Goal: Task Accomplishment & Management: Complete application form

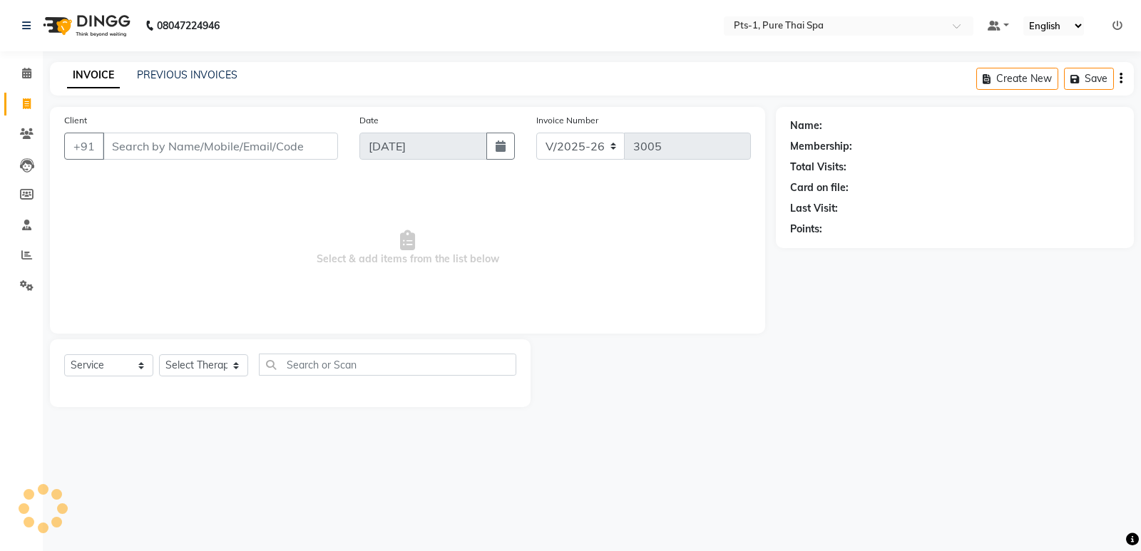
select select "5296"
select select "service"
click at [157, 72] on link "PREVIOUS INVOICES" at bounding box center [187, 74] width 101 height 13
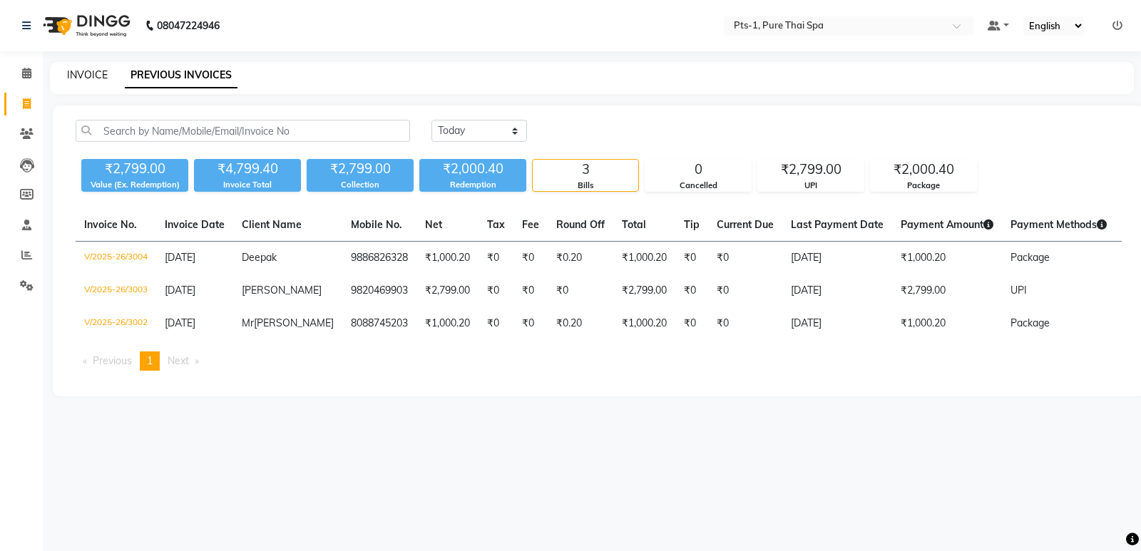
click at [92, 70] on link "INVOICE" at bounding box center [87, 74] width 41 height 13
select select "service"
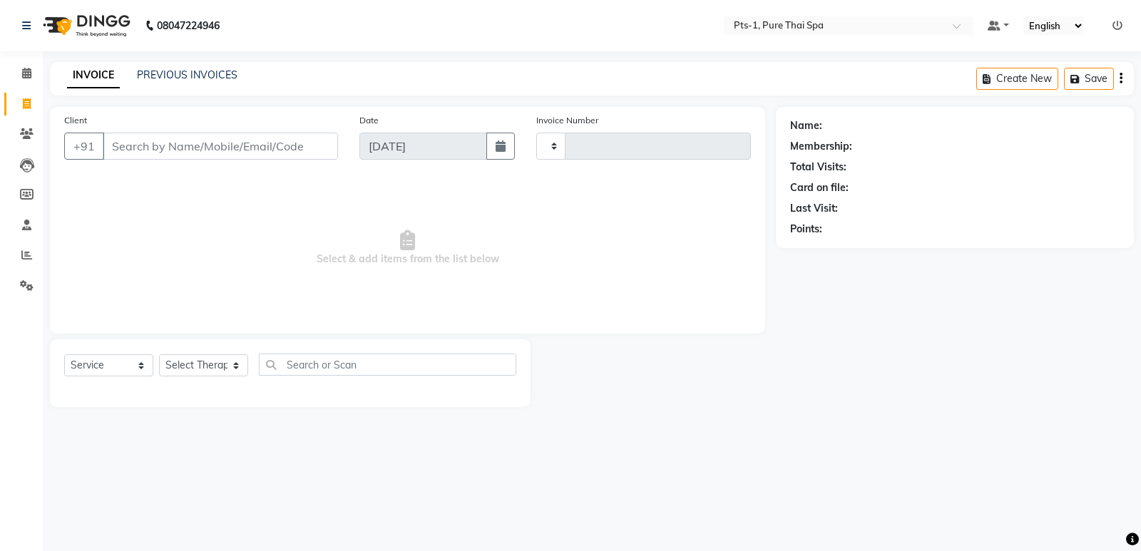
type input "3005"
select select "5296"
click at [22, 70] on icon at bounding box center [26, 73] width 9 height 11
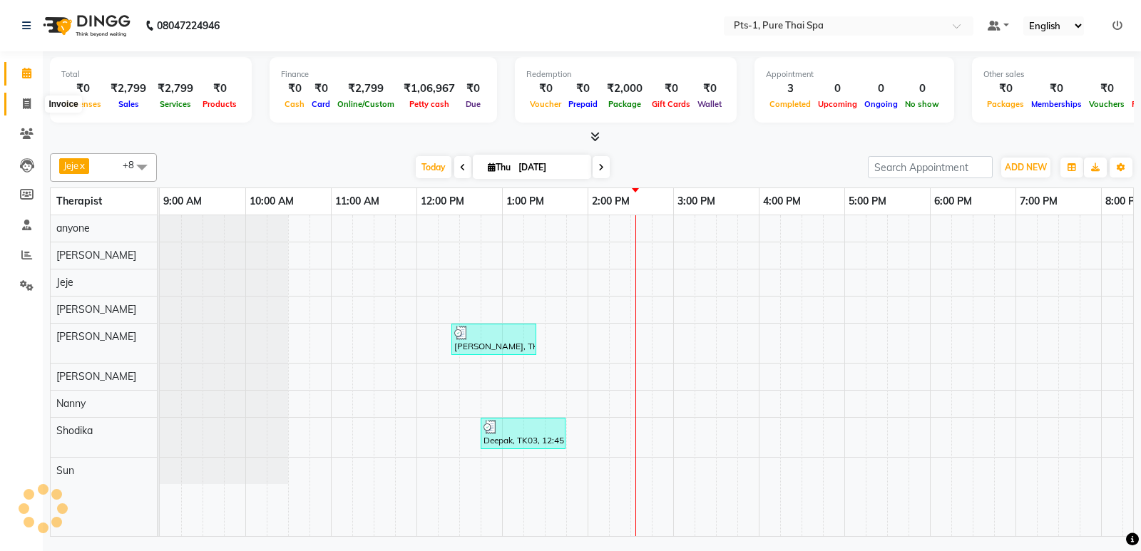
click at [29, 107] on icon at bounding box center [27, 103] width 8 height 11
select select "service"
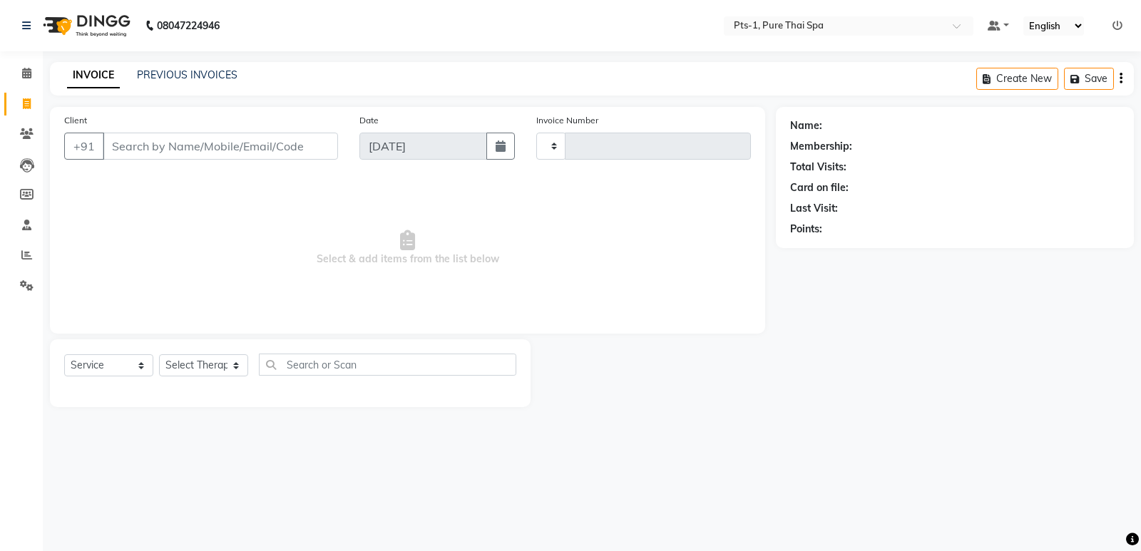
type input "3005"
select select "5296"
click at [170, 75] on link "PREVIOUS INVOICES" at bounding box center [187, 74] width 101 height 13
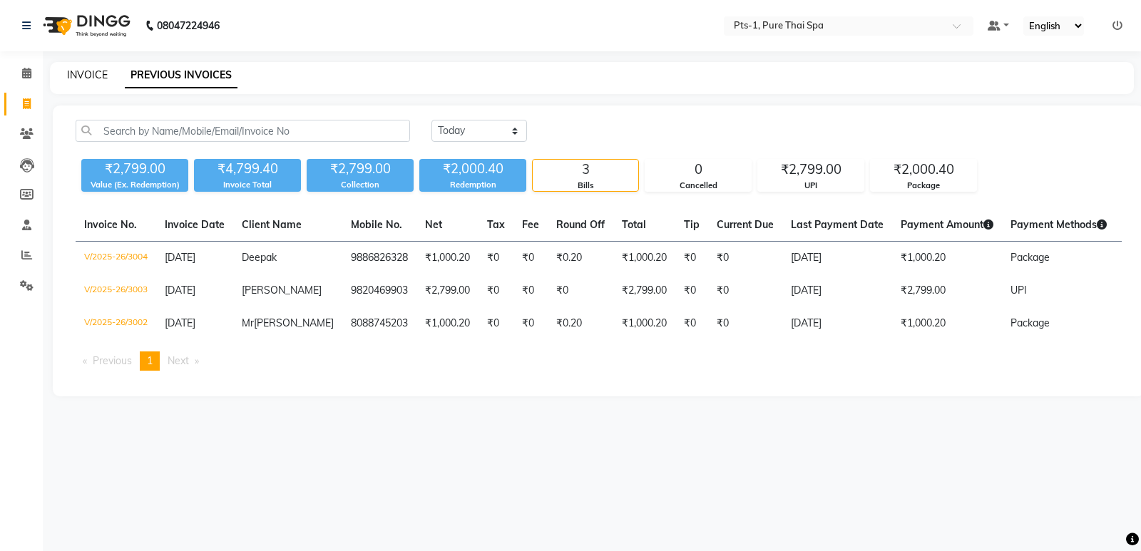
click at [86, 76] on link "INVOICE" at bounding box center [87, 74] width 41 height 13
select select "5296"
select select "service"
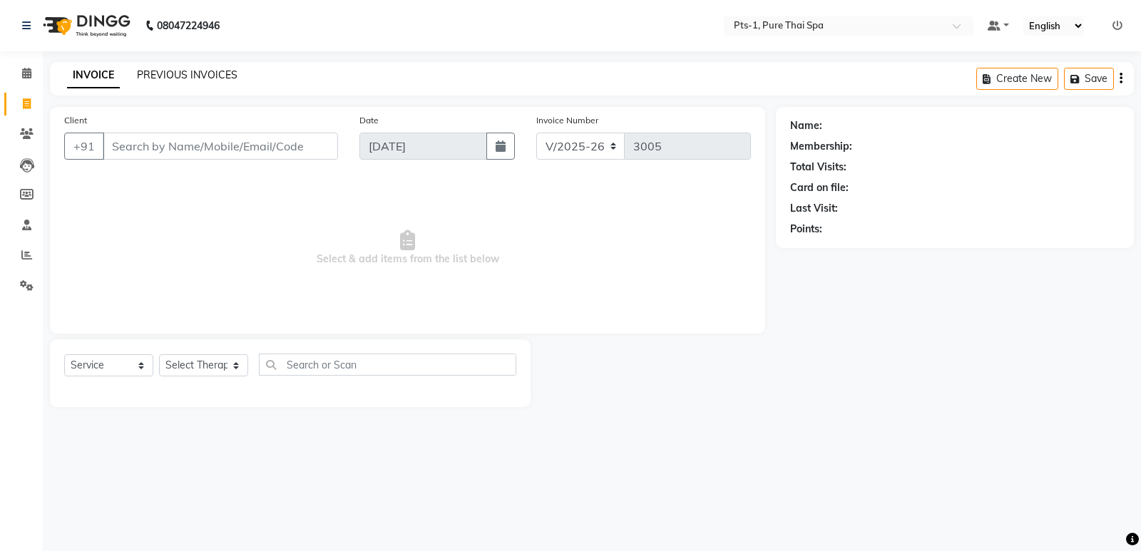
click at [171, 71] on link "PREVIOUS INVOICES" at bounding box center [187, 74] width 101 height 13
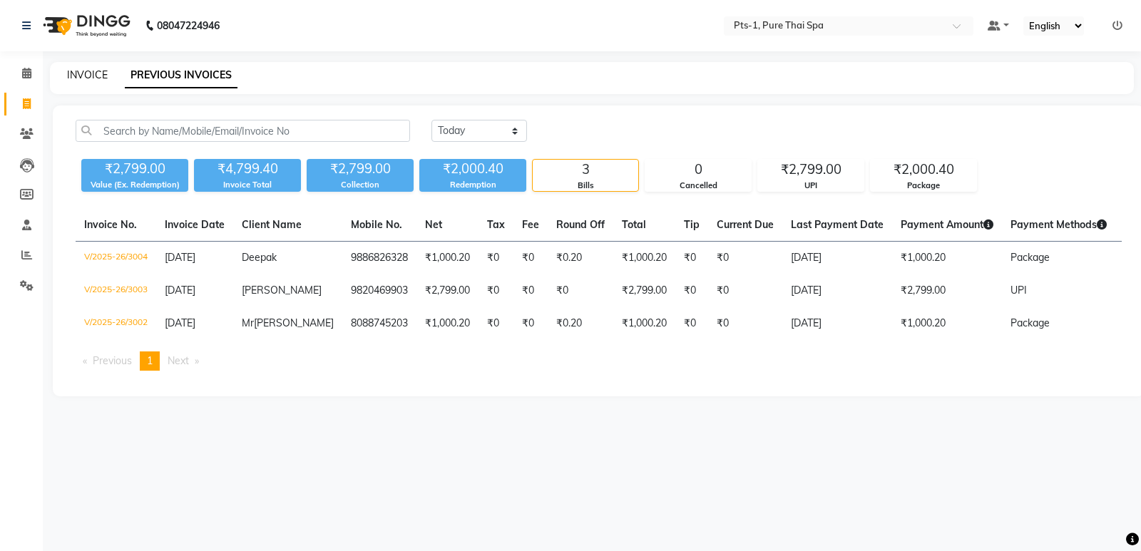
click at [75, 75] on link "INVOICE" at bounding box center [87, 74] width 41 height 13
select select "5296"
select select "service"
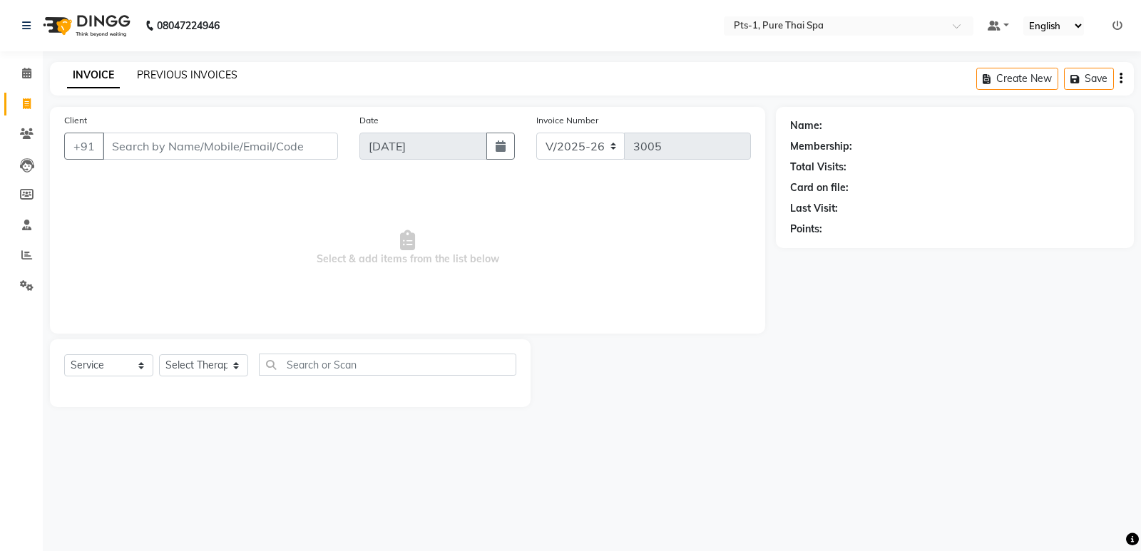
click at [166, 78] on link "PREVIOUS INVOICES" at bounding box center [187, 74] width 101 height 13
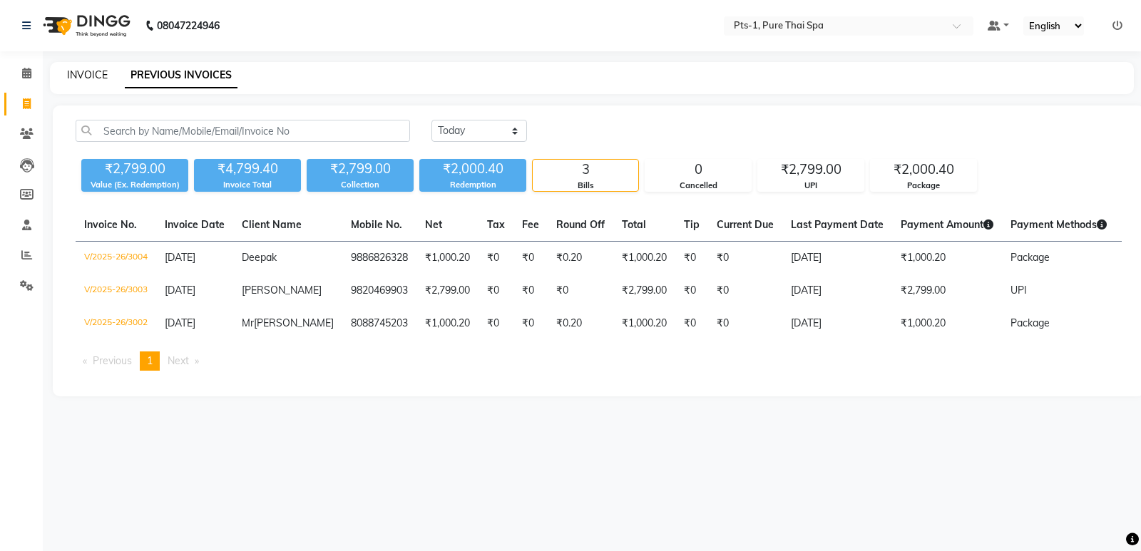
click at [79, 76] on link "INVOICE" at bounding box center [87, 74] width 41 height 13
select select "5296"
select select "service"
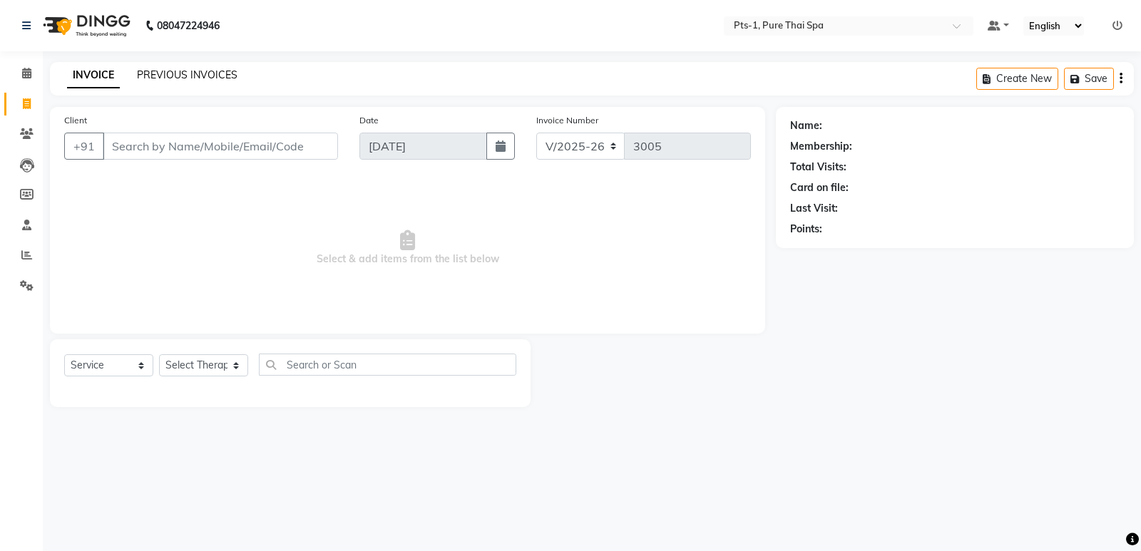
click at [163, 73] on link "PREVIOUS INVOICES" at bounding box center [187, 74] width 101 height 13
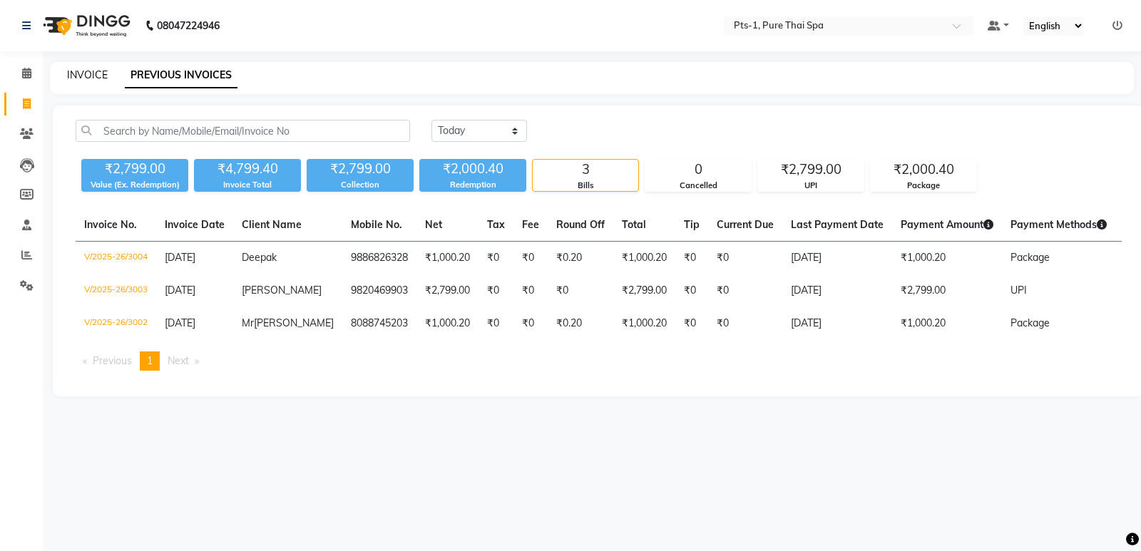
click at [91, 78] on link "INVOICE" at bounding box center [87, 74] width 41 height 13
select select "service"
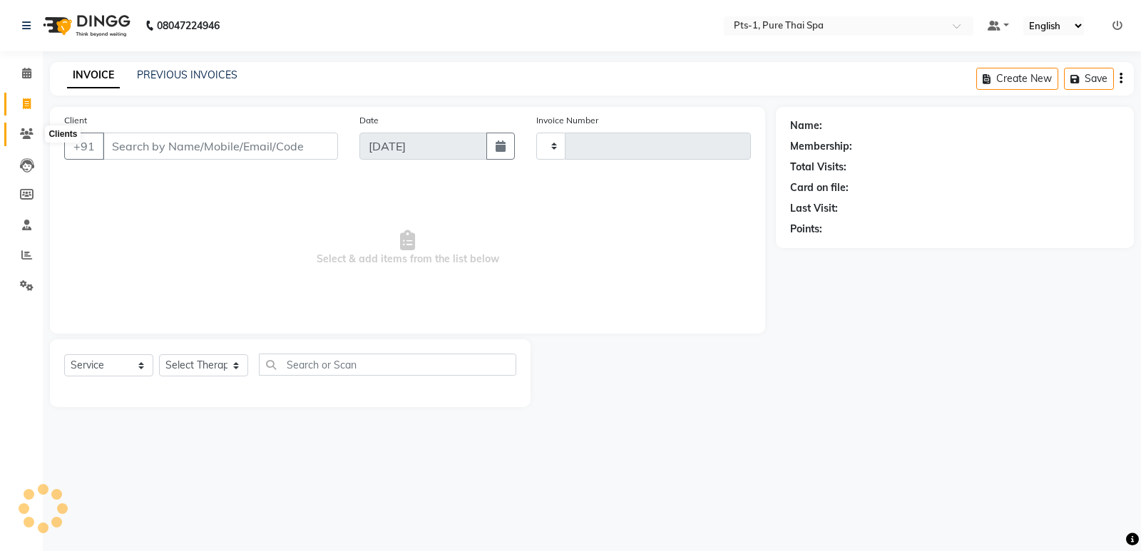
click at [26, 128] on icon at bounding box center [27, 133] width 14 height 11
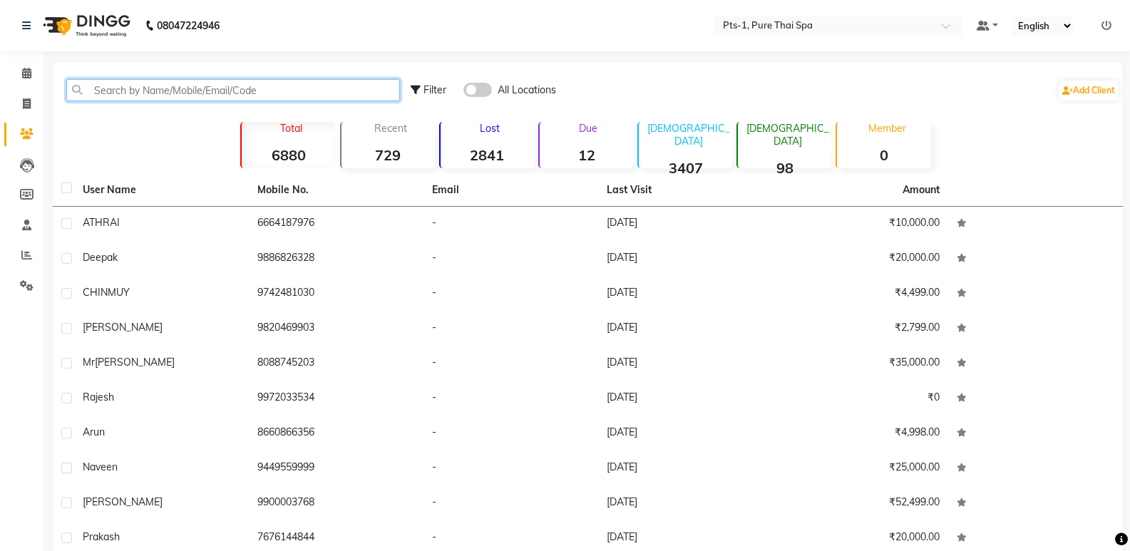
click at [158, 98] on input "text" at bounding box center [233, 90] width 334 height 22
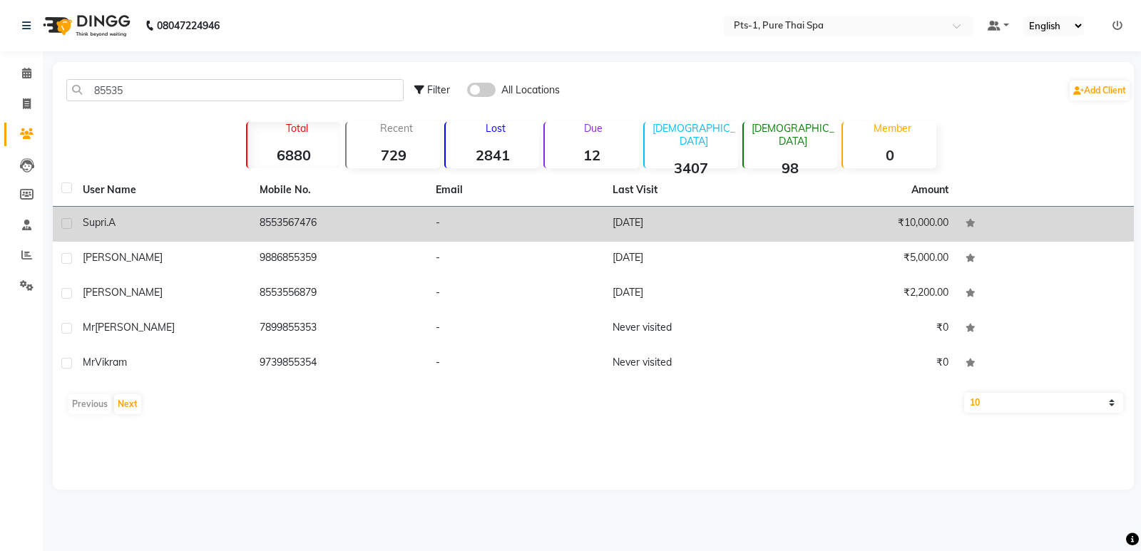
click at [252, 225] on td "8553567476" at bounding box center [339, 224] width 177 height 35
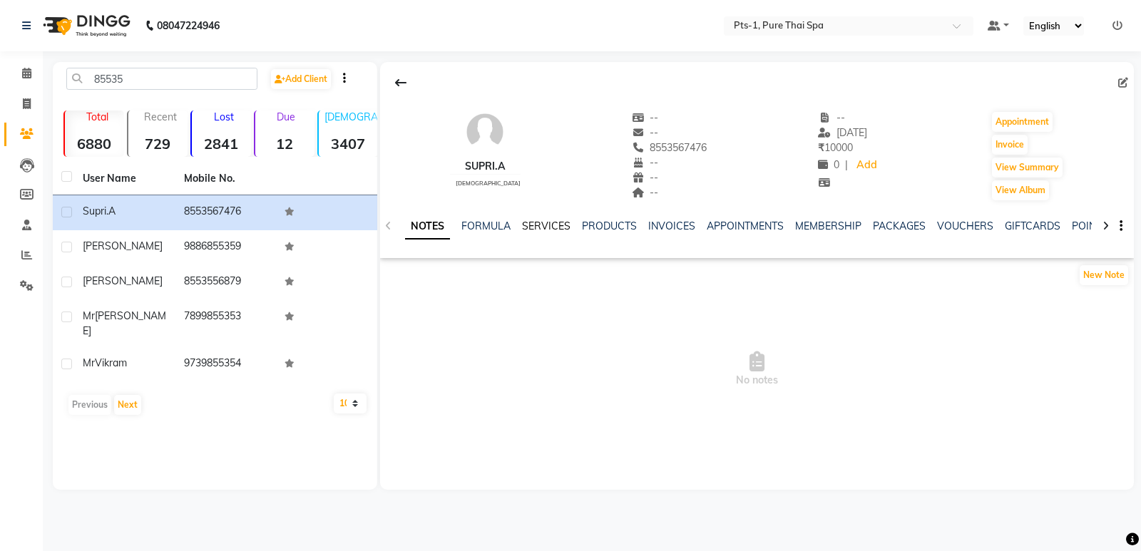
click at [549, 229] on link "SERVICES" at bounding box center [546, 226] width 48 height 13
click at [649, 225] on link "INVOICES" at bounding box center [658, 226] width 47 height 13
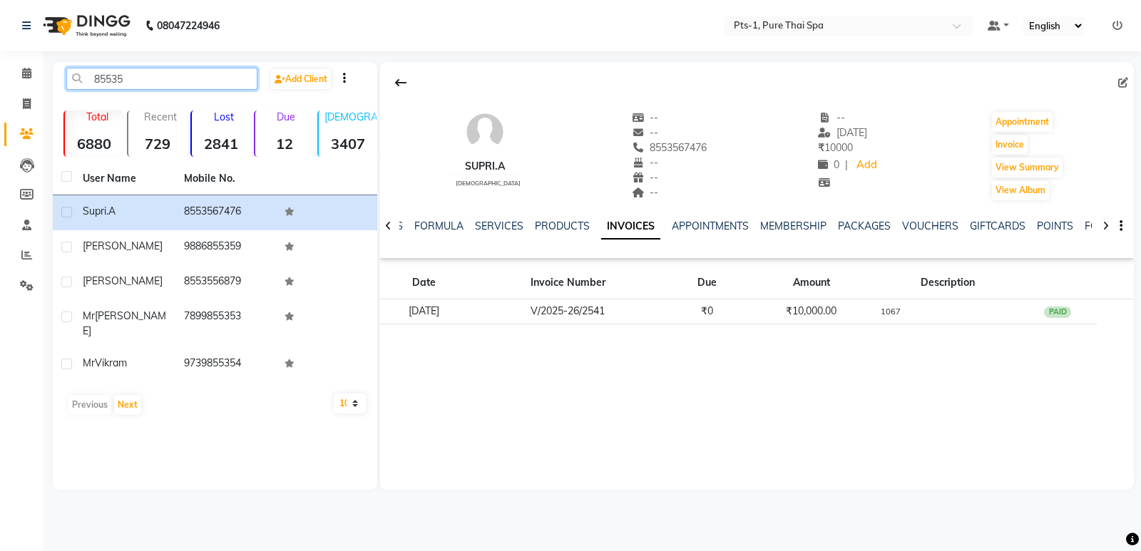
click at [158, 77] on input "85535" at bounding box center [161, 79] width 191 height 22
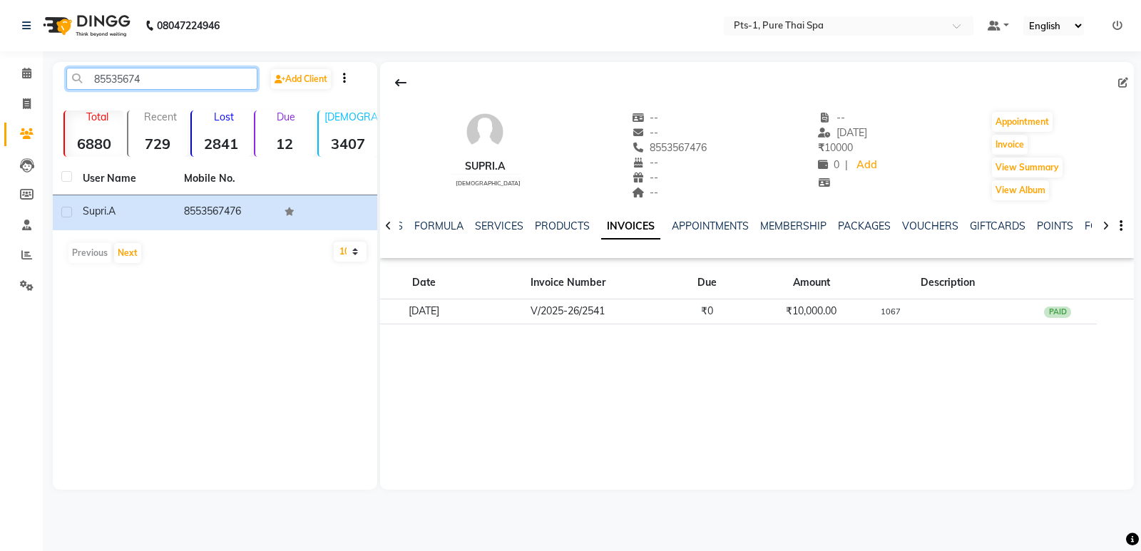
click at [156, 77] on input "85535674" at bounding box center [161, 79] width 191 height 22
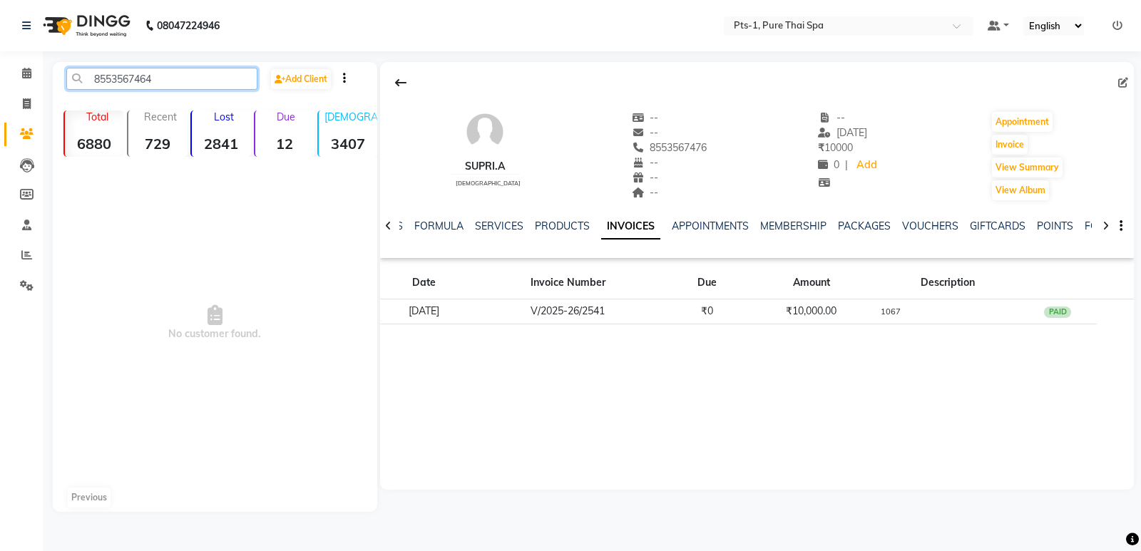
click at [113, 85] on input "8553567464" at bounding box center [161, 79] width 191 height 22
click at [168, 81] on input "8553567464" at bounding box center [161, 79] width 191 height 22
click at [134, 80] on input "8553567464" at bounding box center [161, 79] width 191 height 22
click at [160, 83] on input "8553567464" at bounding box center [161, 79] width 191 height 22
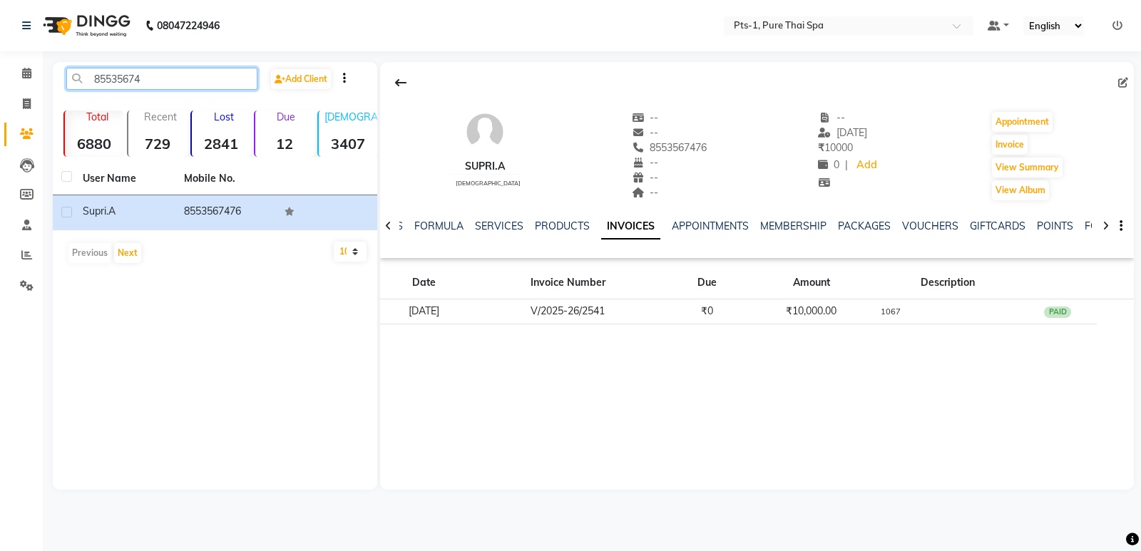
click at [178, 85] on input "85535674" at bounding box center [161, 79] width 191 height 22
click at [114, 80] on input "85535674" at bounding box center [161, 79] width 191 height 22
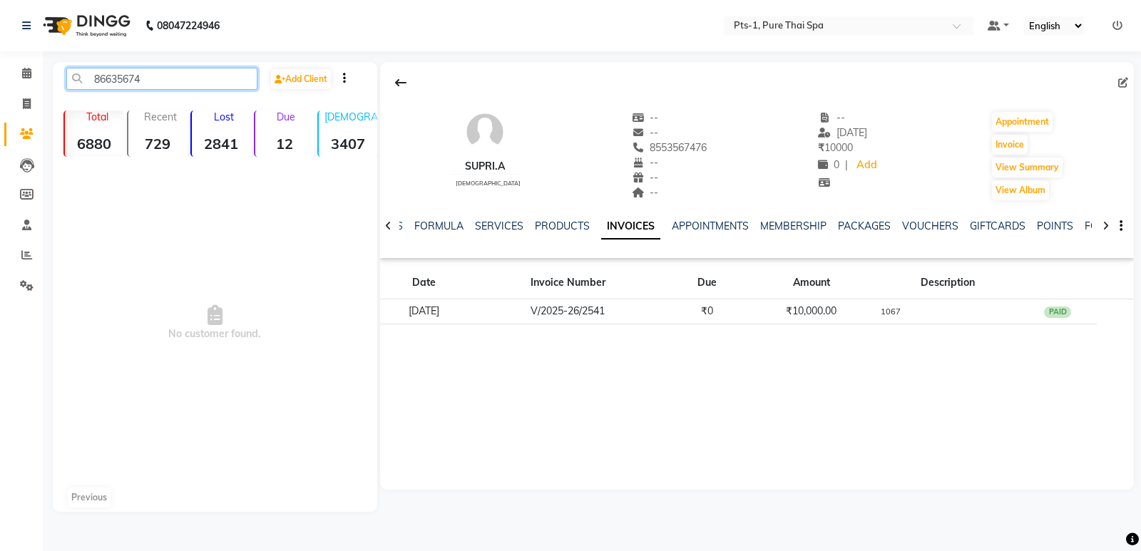
click at [118, 78] on input "86635674" at bounding box center [161, 79] width 191 height 22
click at [153, 76] on input "866345674" at bounding box center [161, 79] width 191 height 22
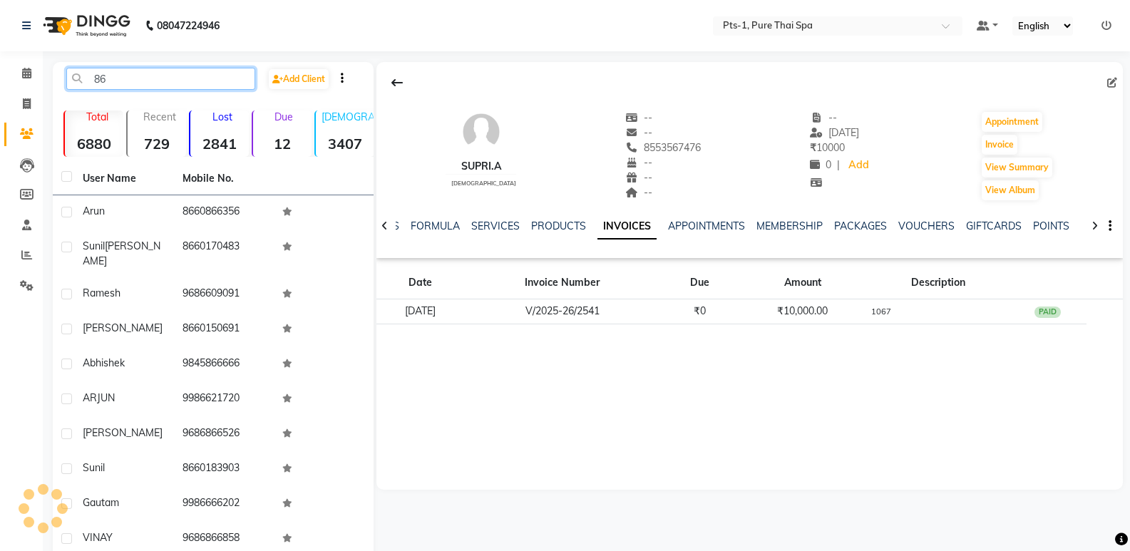
type input "8"
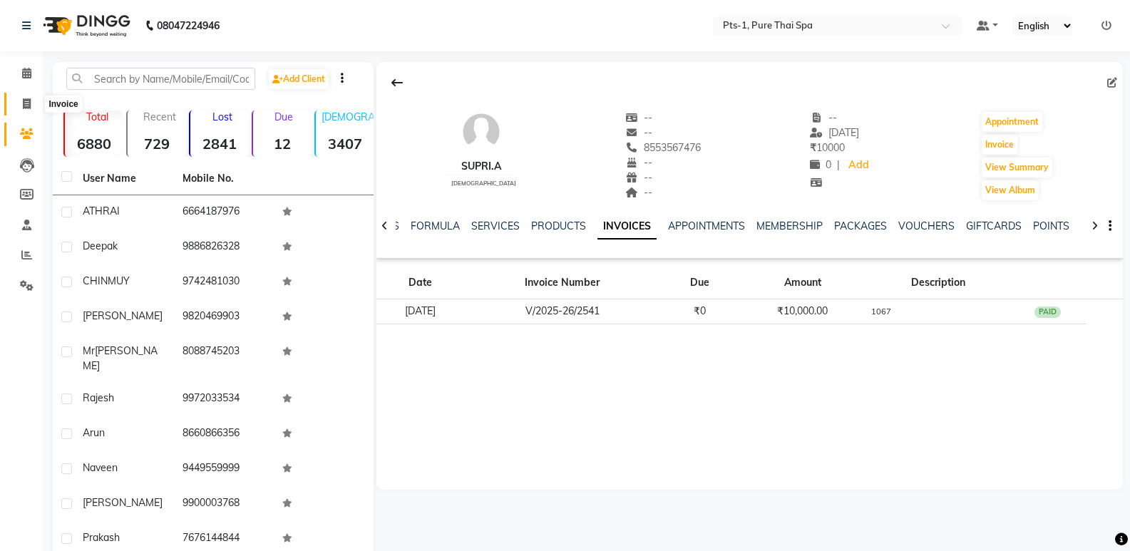
click at [21, 102] on span at bounding box center [26, 104] width 25 height 16
select select "5296"
select select "service"
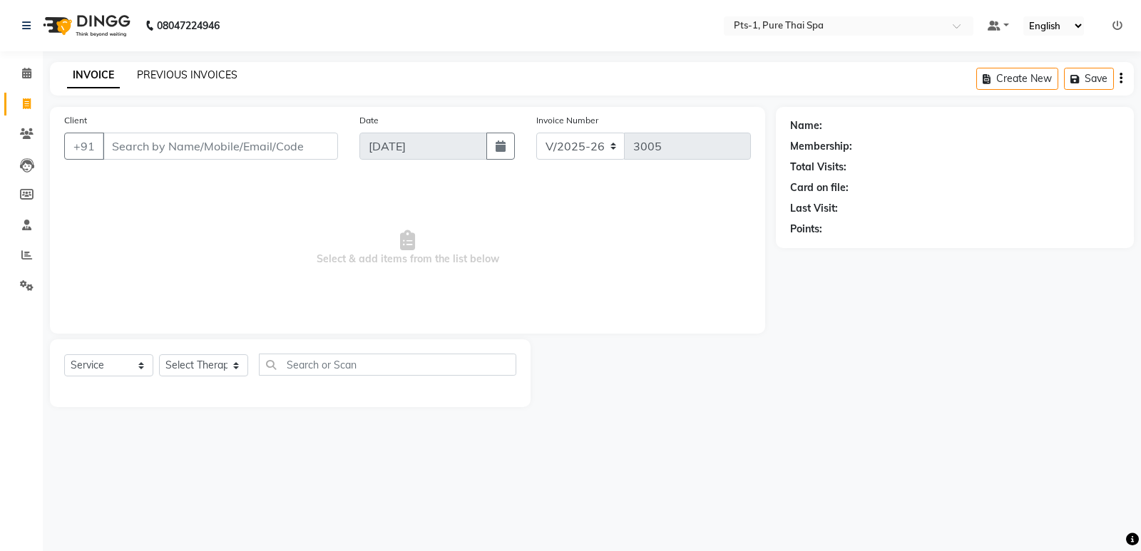
click at [168, 76] on link "PREVIOUS INVOICES" at bounding box center [187, 74] width 101 height 13
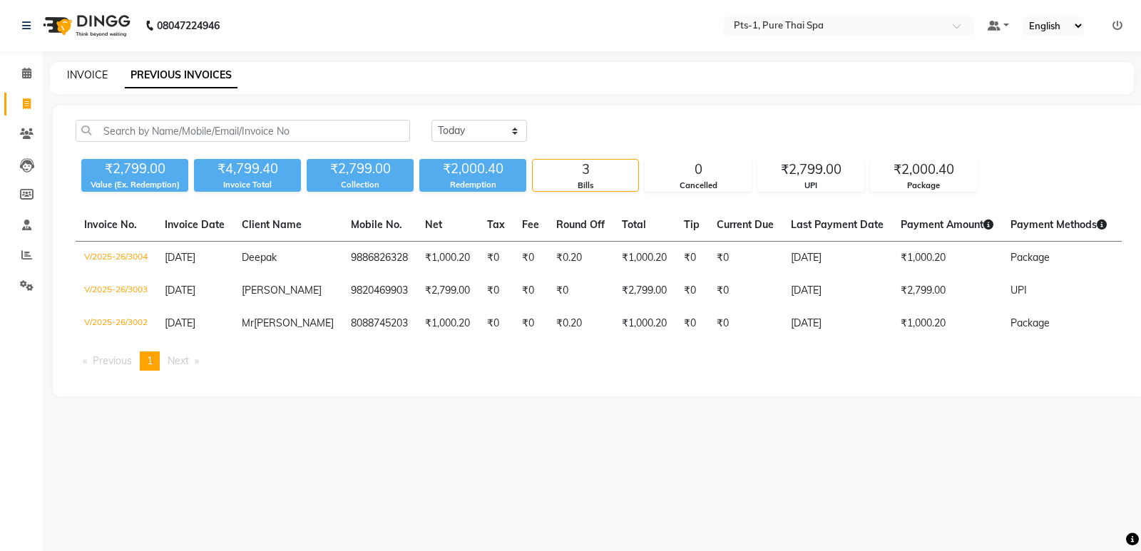
click at [76, 76] on link "INVOICE" at bounding box center [87, 74] width 41 height 13
select select "5296"
select select "service"
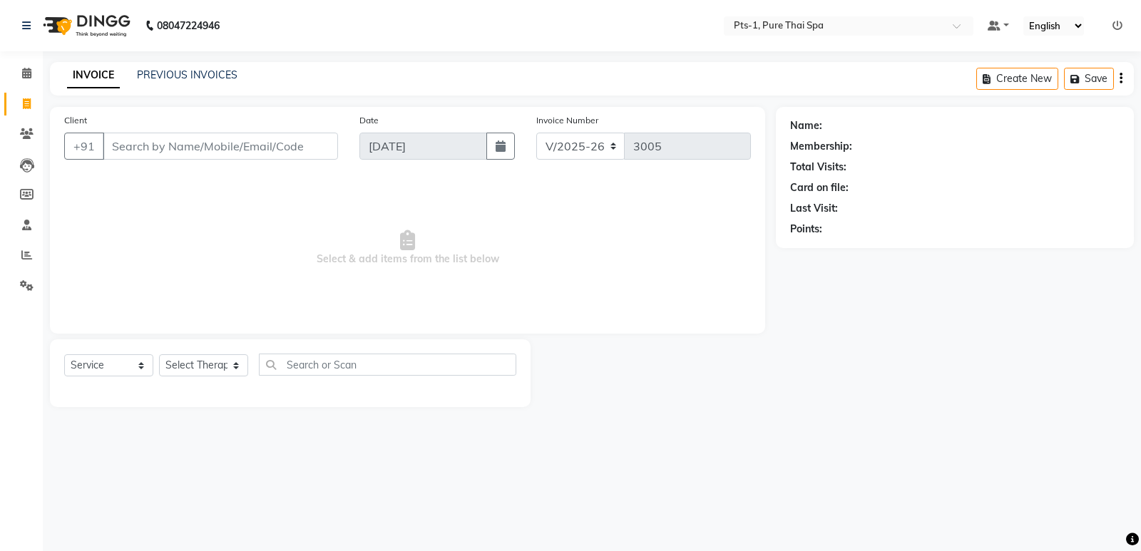
click at [144, 154] on input "Client" at bounding box center [220, 146] width 235 height 27
drag, startPoint x: 147, startPoint y: 150, endPoint x: 98, endPoint y: 133, distance: 51.7
click at [145, 150] on input "Client" at bounding box center [220, 146] width 235 height 27
click at [21, 135] on icon at bounding box center [27, 133] width 14 height 11
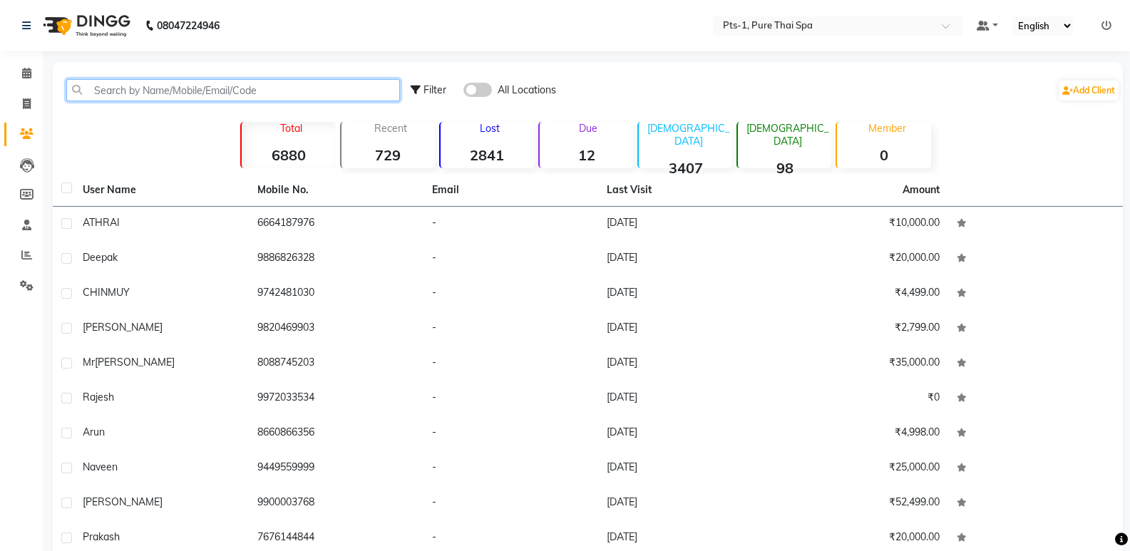
click at [129, 91] on input "text" at bounding box center [233, 90] width 334 height 22
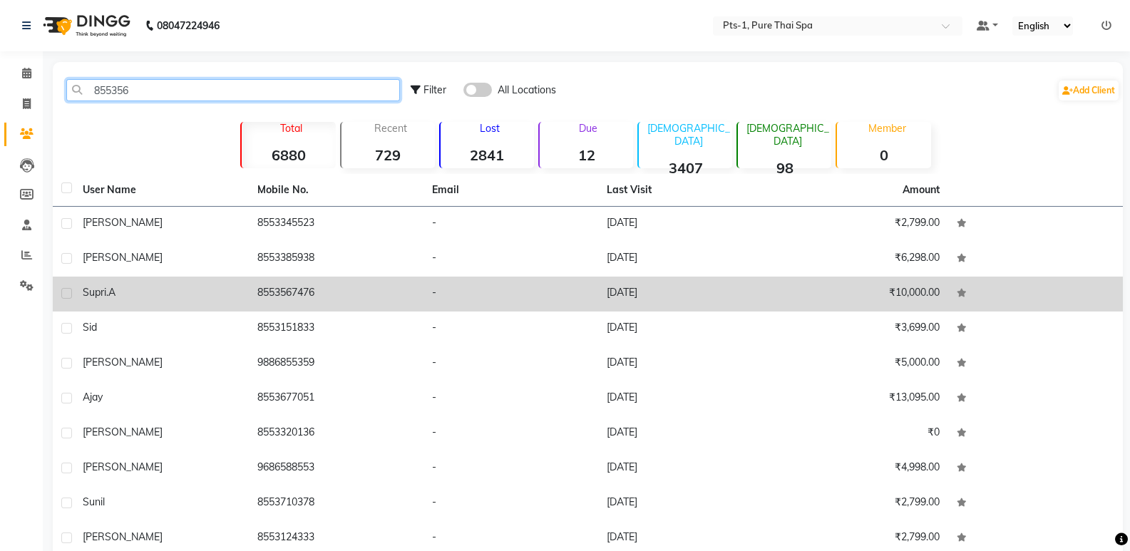
type input "855356"
click at [261, 292] on td "8553567476" at bounding box center [336, 294] width 175 height 35
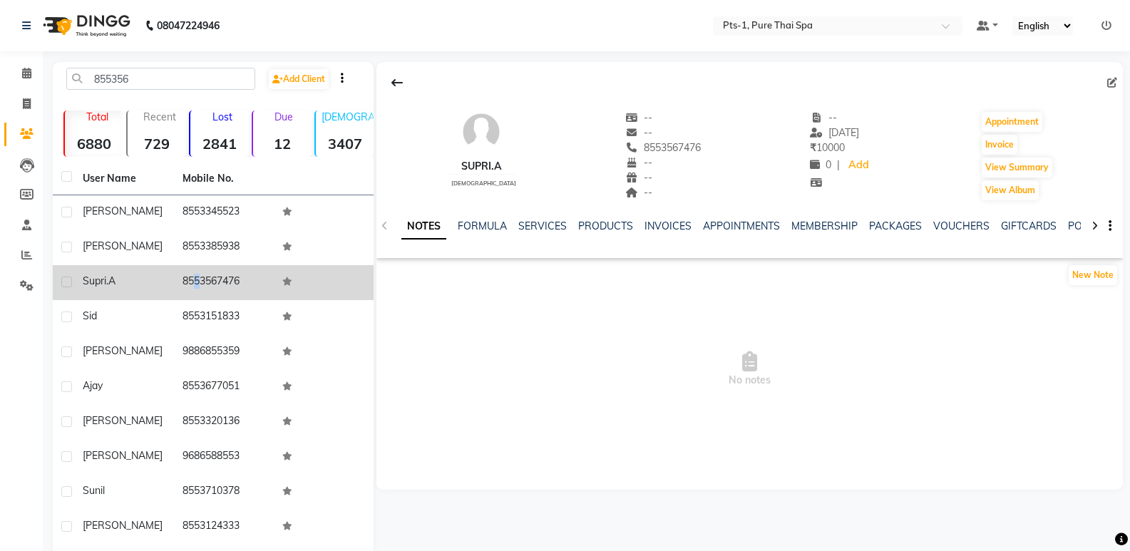
drag, startPoint x: 246, startPoint y: 278, endPoint x: 185, endPoint y: 279, distance: 60.6
click at [185, 279] on td "8553567476" at bounding box center [224, 282] width 100 height 35
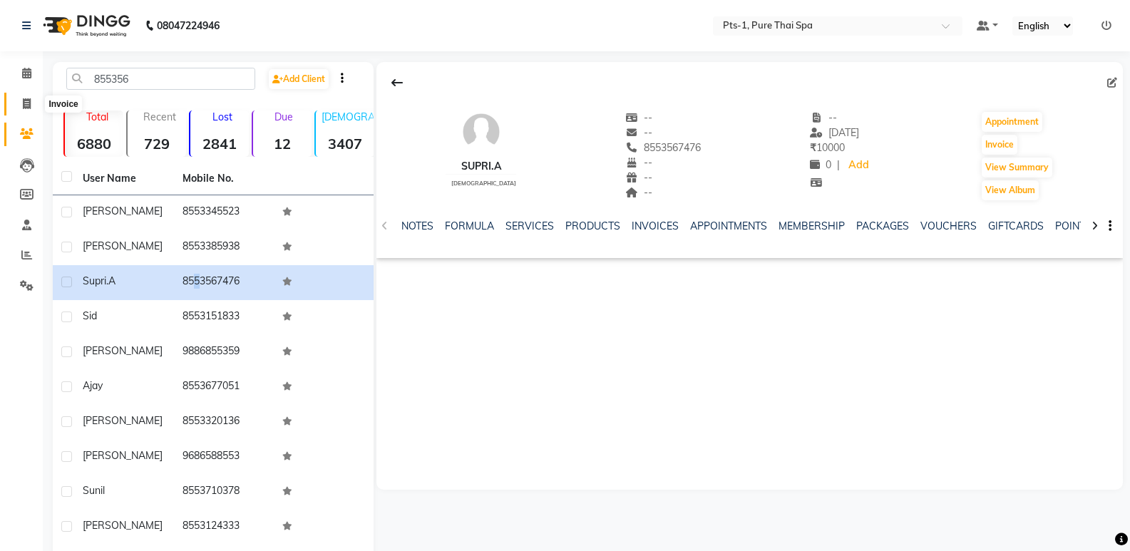
click at [23, 106] on icon at bounding box center [27, 103] width 8 height 11
select select "service"
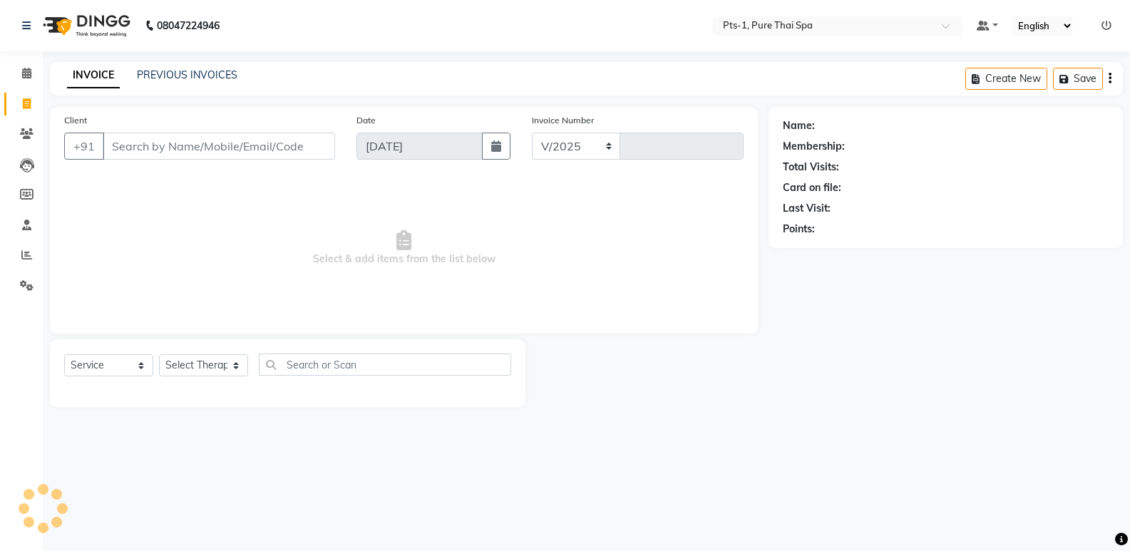
select select "5296"
type input "3005"
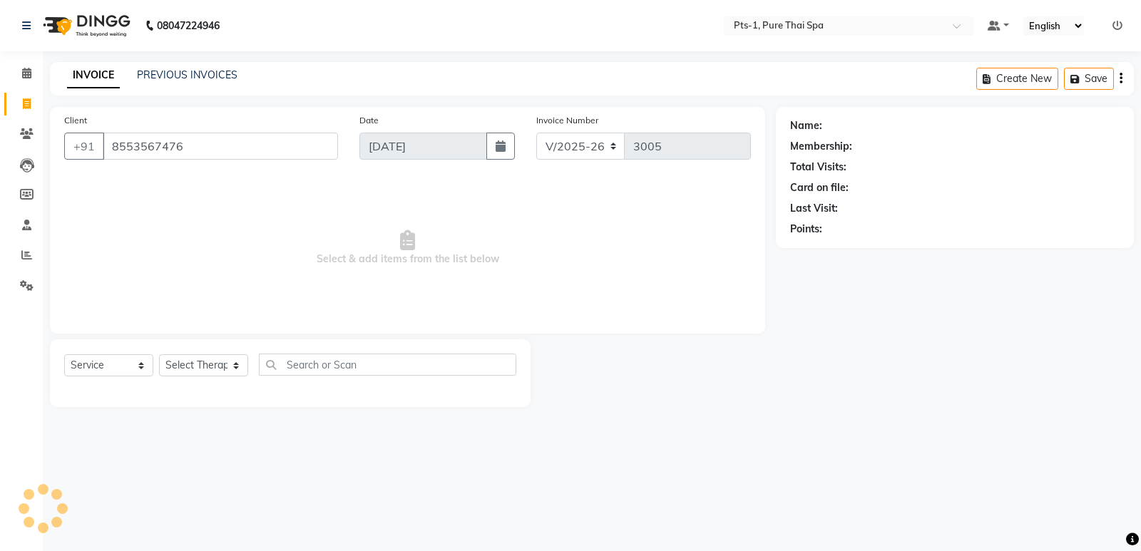
type input "8553567476"
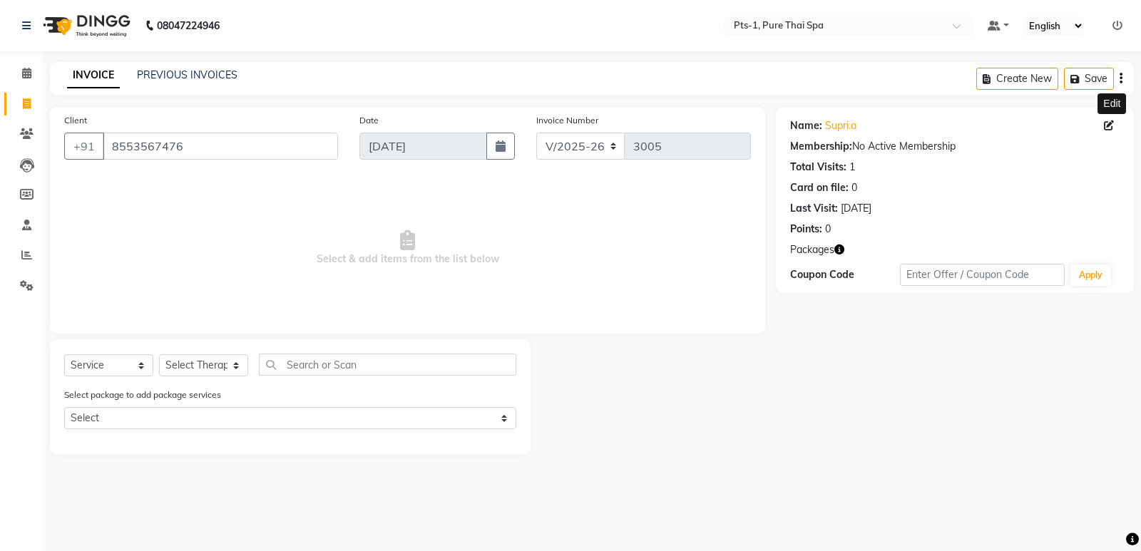
click at [1110, 122] on icon at bounding box center [1109, 126] width 10 height 10
select select "[DEMOGRAPHIC_DATA]"
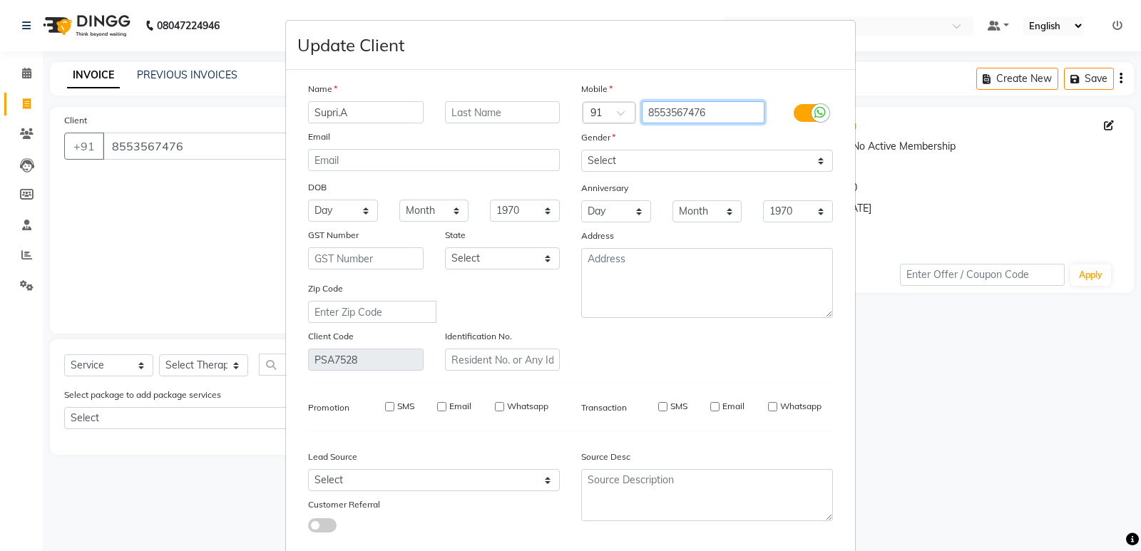
click at [727, 113] on input "8553567476" at bounding box center [703, 112] width 123 height 22
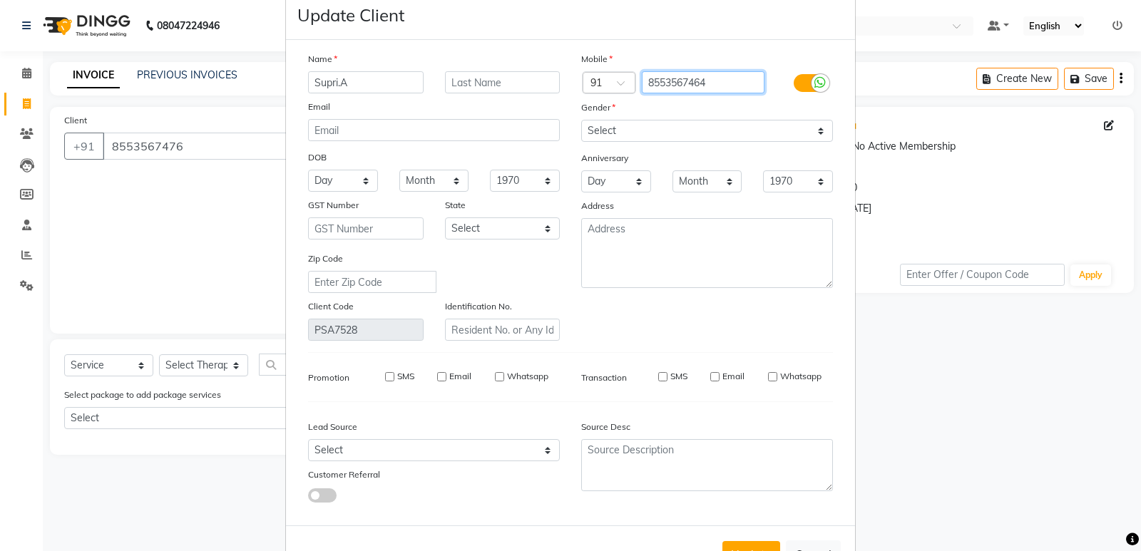
scroll to position [81, 0]
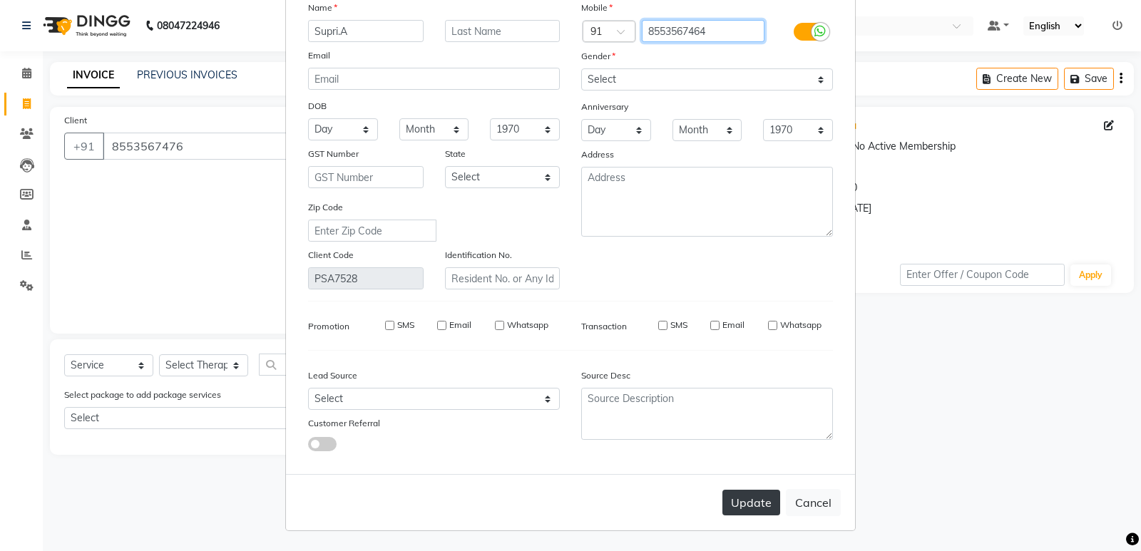
type input "8553567464"
click at [732, 501] on button "Update" at bounding box center [751, 503] width 58 height 26
type input "8553567464"
select select
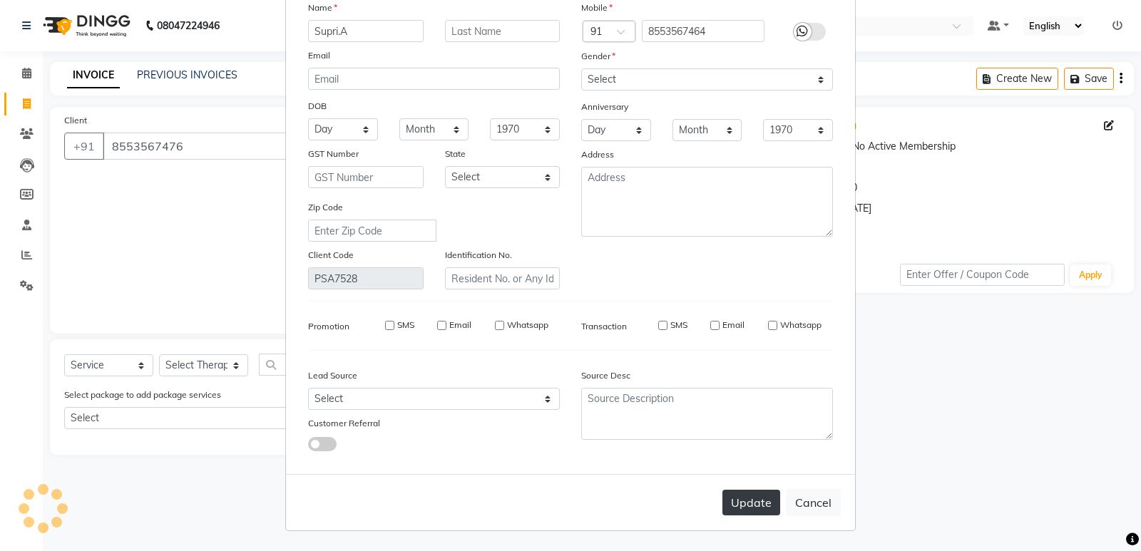
select select
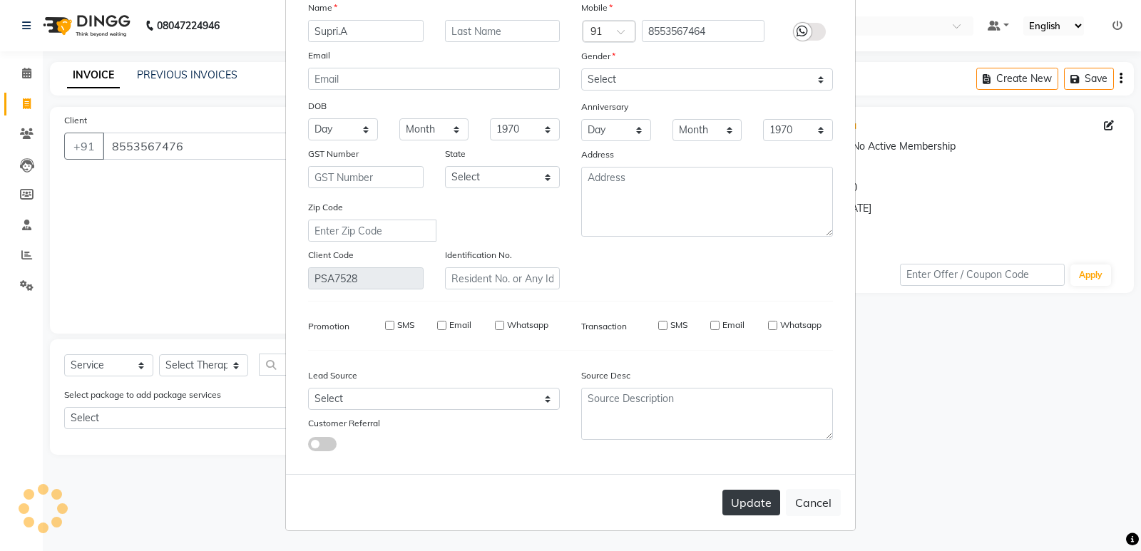
checkbox input "false"
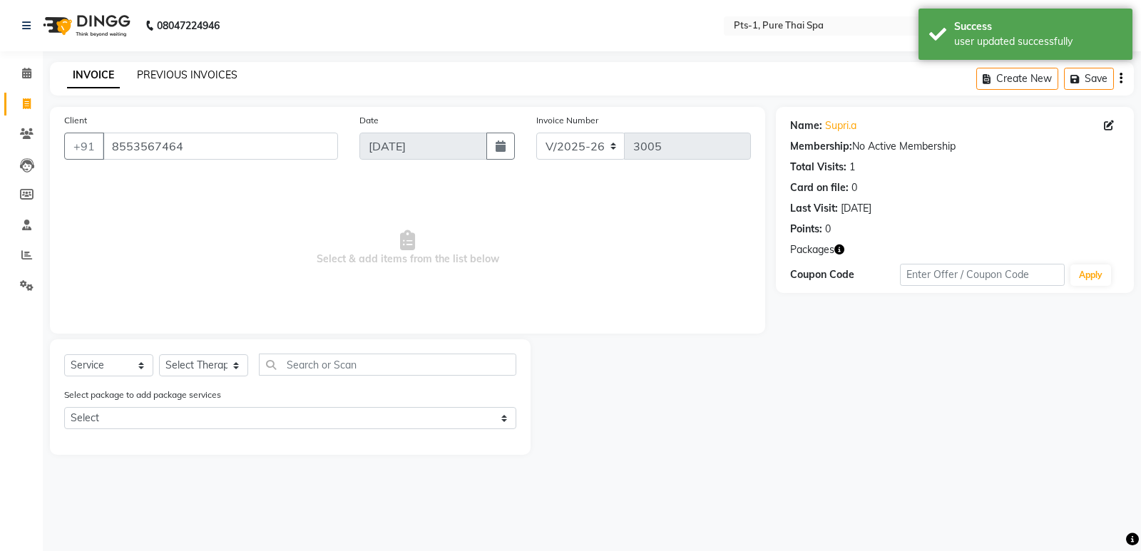
click at [184, 73] on link "PREVIOUS INVOICES" at bounding box center [187, 74] width 101 height 13
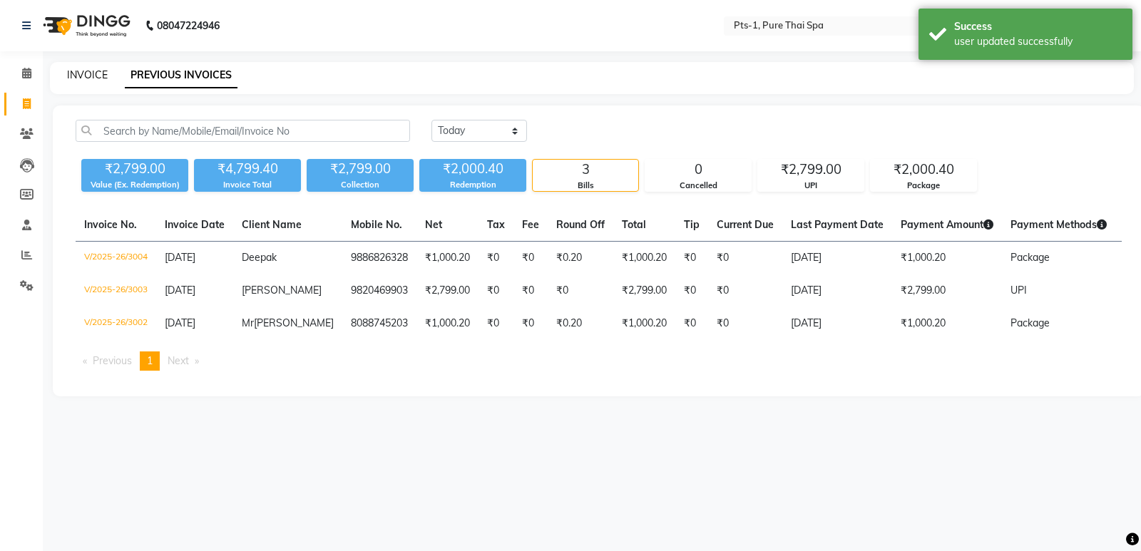
click at [101, 73] on link "INVOICE" at bounding box center [87, 74] width 41 height 13
select select "service"
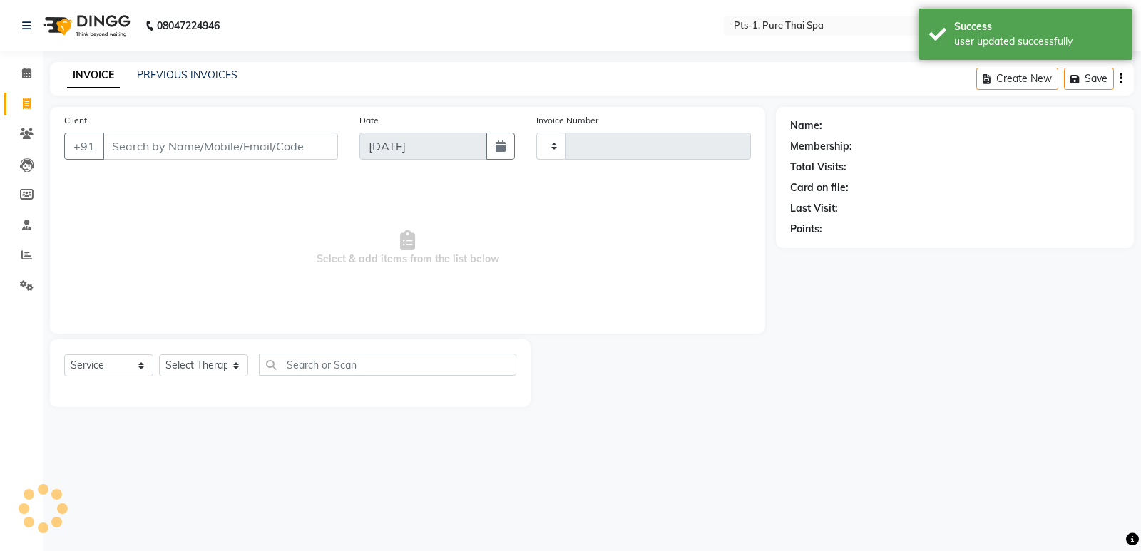
type input "3005"
select select "5296"
